Goal: Task Accomplishment & Management: Manage account settings

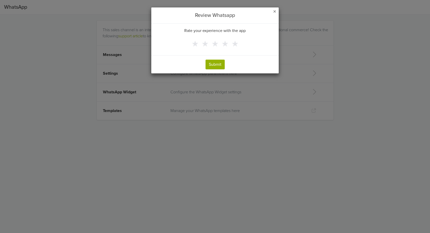
click at [274, 11] on span "×" at bounding box center [274, 11] width 3 height 7
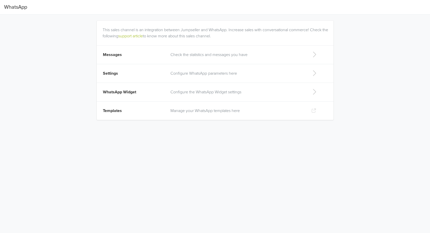
click at [314, 53] on icon at bounding box center [314, 54] width 10 height 8
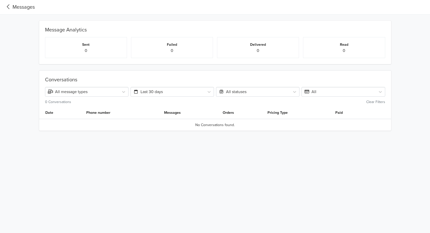
click at [9, 6] on icon at bounding box center [8, 6] width 8 height 7
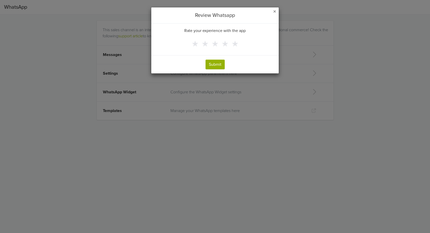
click at [275, 11] on span "×" at bounding box center [274, 11] width 3 height 7
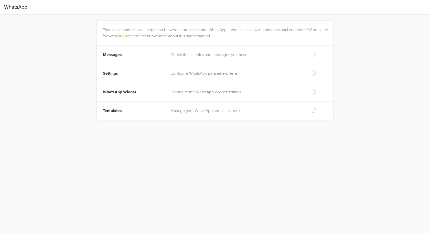
click at [312, 90] on icon at bounding box center [314, 92] width 10 height 8
select select "rb"
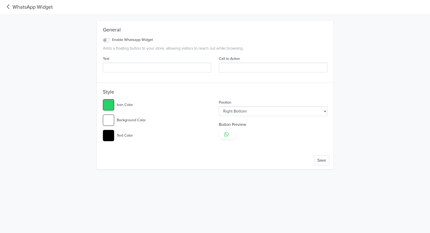
type input "#25d366"
select select "lt"
click at [112, 40] on label "Enable Whatsapp Widget" at bounding box center [132, 40] width 41 height 6
click at [0, 0] on input "Enable Whatsapp Widget" at bounding box center [0, 0] width 0 height 0
type input "#25d366"
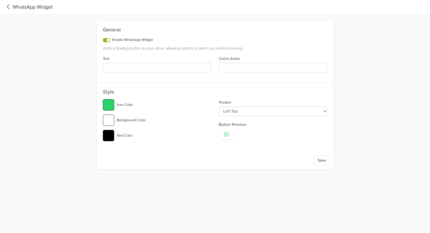
click at [148, 70] on input "Text" at bounding box center [157, 68] width 108 height 10
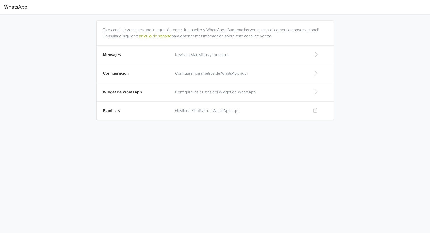
click at [214, 113] on p "Gestiona Plantillas de WhatsApp aquí" at bounding box center [240, 111] width 130 height 6
click at [125, 55] on td "Mensajes" at bounding box center [134, 55] width 75 height 19
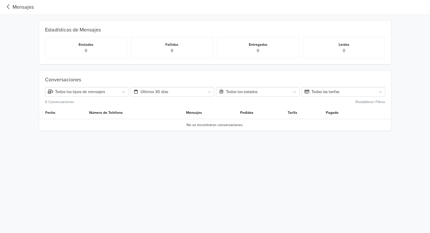
click at [7, 4] on icon at bounding box center [8, 6] width 8 height 7
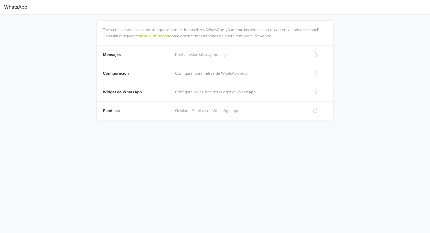
click at [141, 95] on td "Widget de WhatsApp" at bounding box center [134, 92] width 75 height 19
select select "rb"
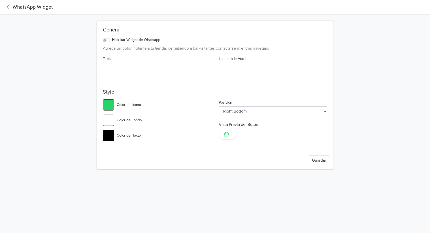
type input "#25d366"
select select "lt"
click at [141, 41] on label "Habilitar Widget de Whatsapp" at bounding box center [136, 40] width 48 height 6
click at [0, 0] on input "Habilitar Widget de Whatsapp" at bounding box center [0, 0] width 0 height 0
click at [147, 67] on input "Texto" at bounding box center [157, 68] width 108 height 10
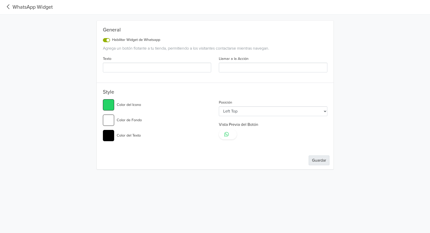
click at [312, 160] on button "Guardar" at bounding box center [318, 161] width 21 height 10
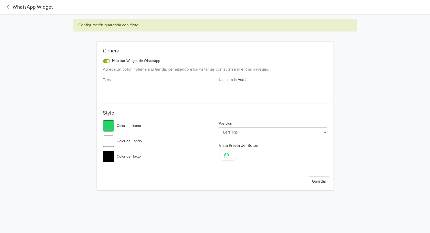
type input "#25d366"
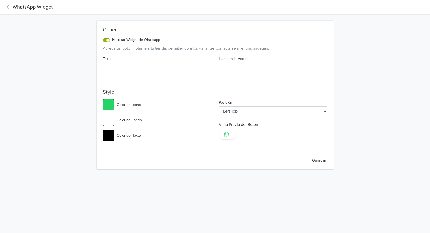
click at [260, 117] on div "Posición Left Top Left Center Left Bottom Right Top Right Center Right Bottom V…" at bounding box center [273, 122] width 116 height 46
click at [260, 112] on select "Left Top Left Center Left Bottom Right Top Right Center Right Bottom" at bounding box center [273, 111] width 108 height 10
click at [241, 67] on input "Llamar a la Acción" at bounding box center [273, 68] width 108 height 10
type input "A"
type input "#25d366"
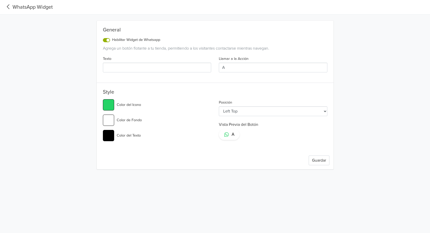
type input "Ac"
type input "#25d366"
type input "Acl"
type input "#25d366"
type input "Acla"
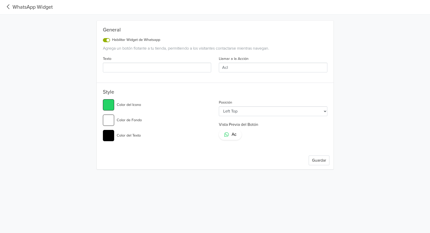
type input "#25d366"
type input "Aclar"
type input "#25d366"
type input "Aclara"
type input "#25d366"
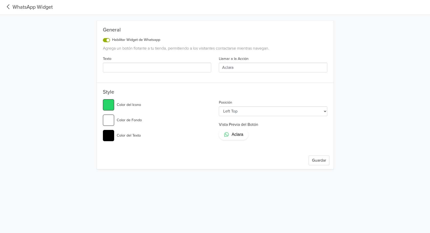
type input "Aclara"
type input "#25d366"
type input "Aclara t"
type input "#25d366"
type input "Aclara tu"
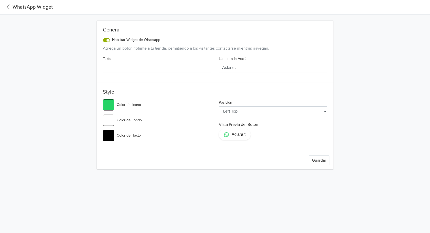
type input "#25d366"
type input "Aclara tus"
type input "#25d366"
type input "Aclara tus"
type input "#25d366"
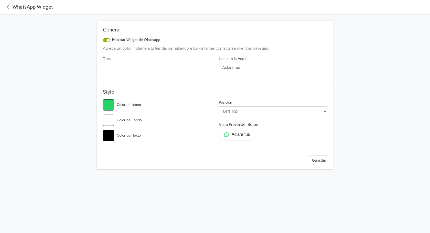
type input "Aclara tus d"
type input "#25d366"
type input "Aclara tus du"
type input "#25d366"
type input "Aclara tus dud"
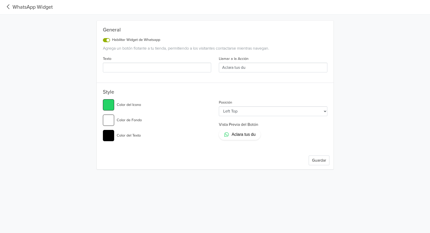
type input "#25d366"
type input "Aclara tus [PERSON_NAME]"
type input "#25d366"
type input "Aclara tus [PERSON_NAME]"
type input "#25d366"
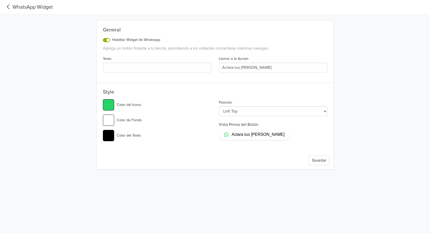
type input "Aclara tus [PERSON_NAME]!"
type input "#25d366"
type input "Aclara tus [PERSON_NAME]!"
click at [316, 158] on button "Guardar" at bounding box center [318, 161] width 21 height 10
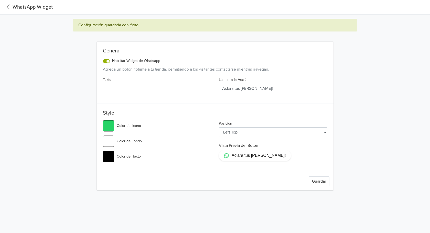
type input "#25d366"
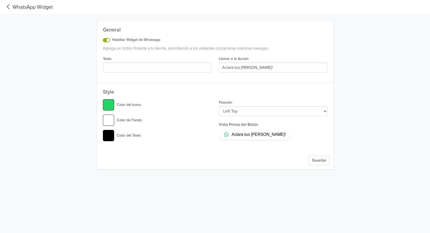
click at [237, 135] on span "Aclara tus [PERSON_NAME]!" at bounding box center [258, 135] width 54 height 6
click at [177, 69] on input "Texto" at bounding box center [157, 68] width 108 height 10
type input "."
type input "#25d366"
type input ".."
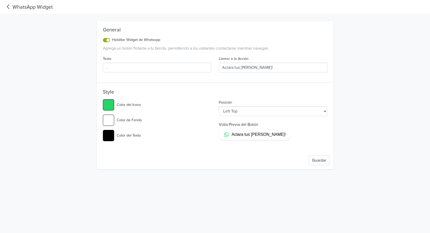
type input "#25d366"
type input "..."
type input "#25d366"
type input "...."
type input "#25d366"
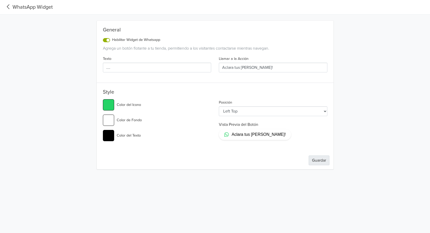
type input "...."
click at [315, 158] on button "Guardar" at bounding box center [318, 161] width 21 height 10
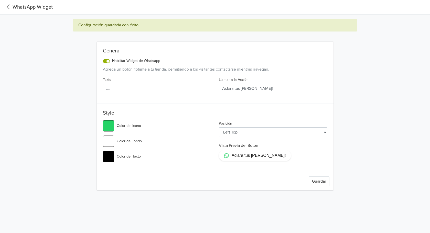
type input "#25d366"
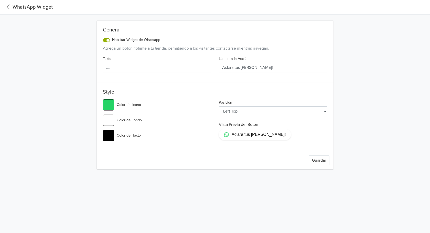
click at [19, 5] on div "WhatsApp Widget" at bounding box center [28, 7] width 49 height 8
